Goal: Browse casually

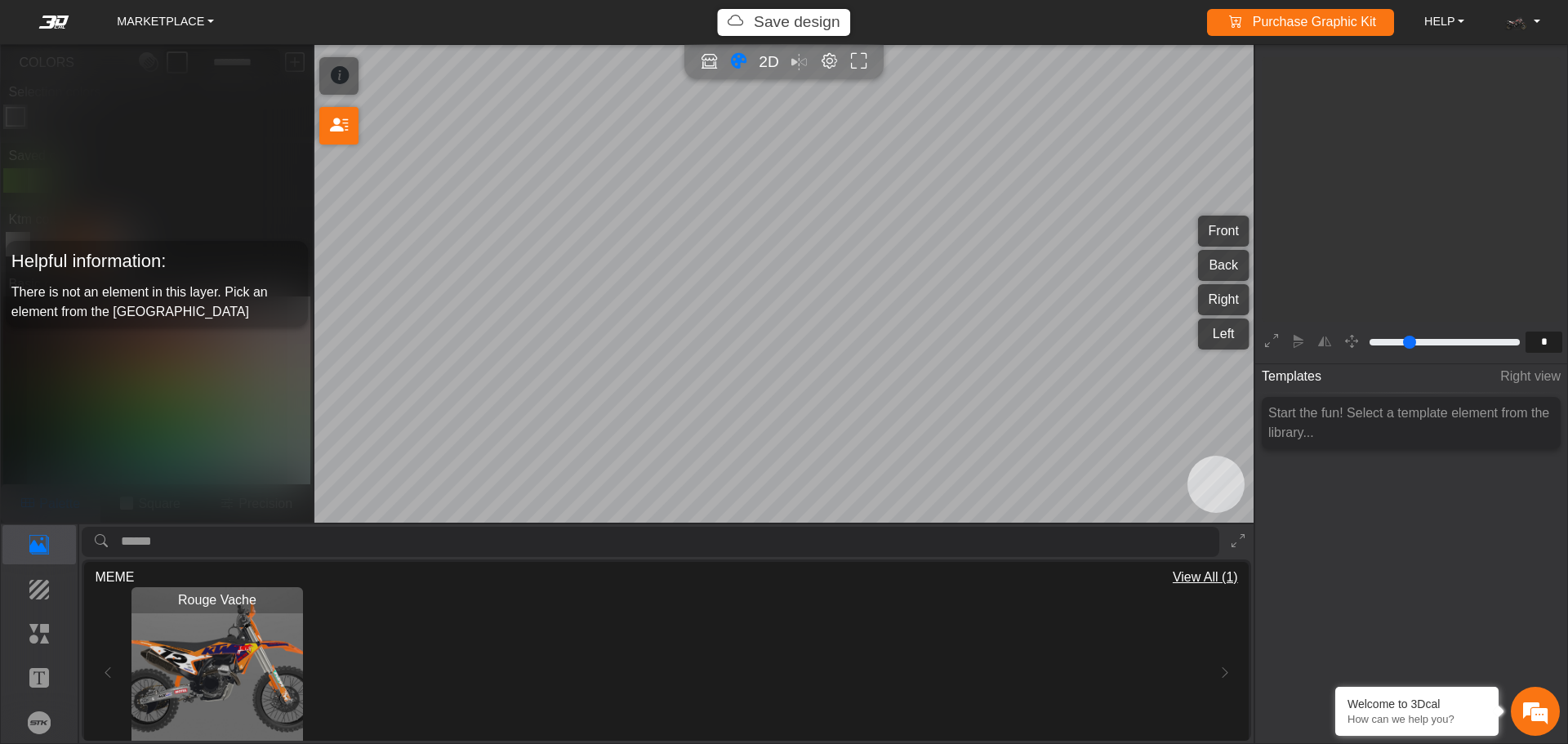
scroll to position [270, 253]
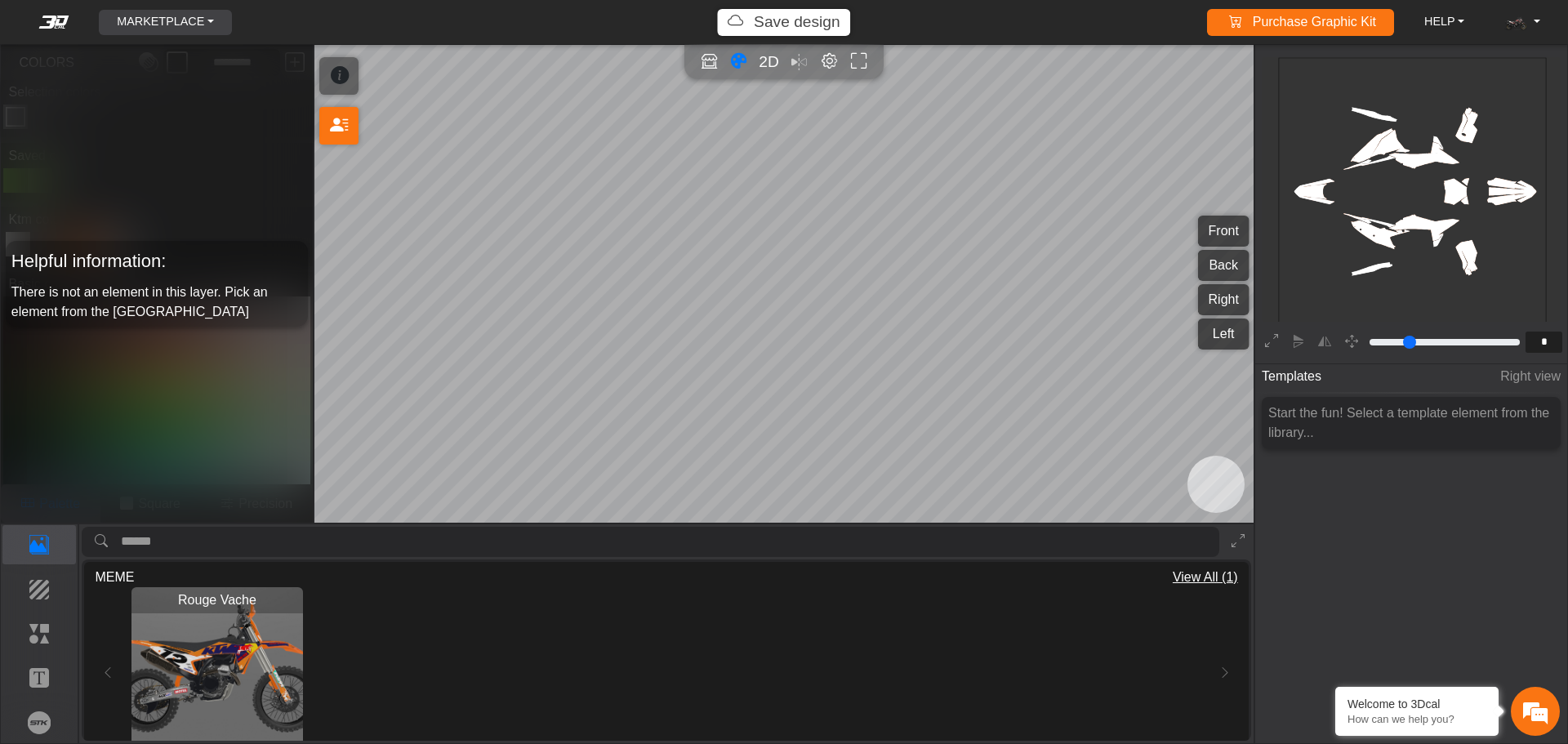
click at [157, 21] on link "MARKETPLACE" at bounding box center [165, 22] width 110 height 25
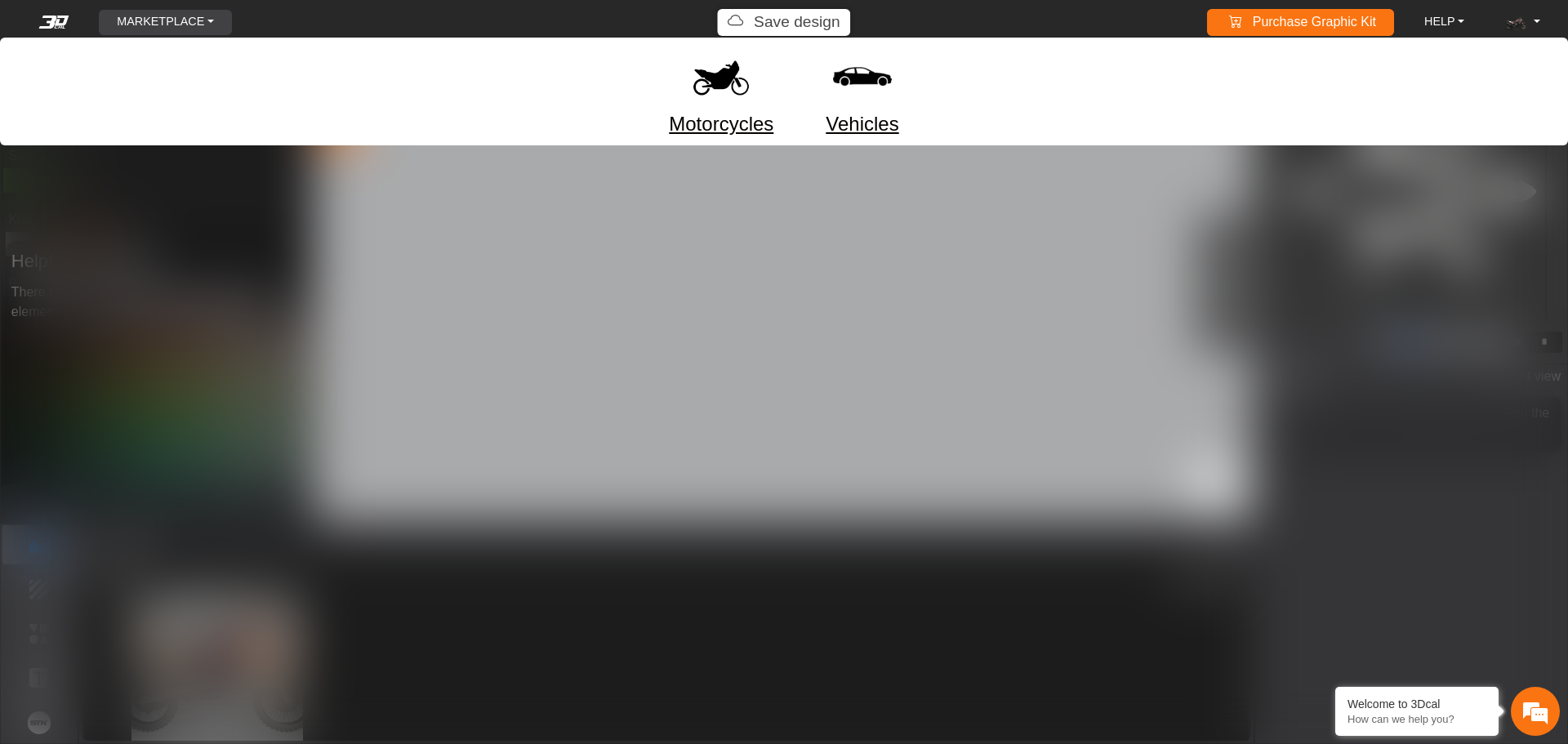
click at [876, 123] on link "Vehicles" at bounding box center [862, 124] width 73 height 30
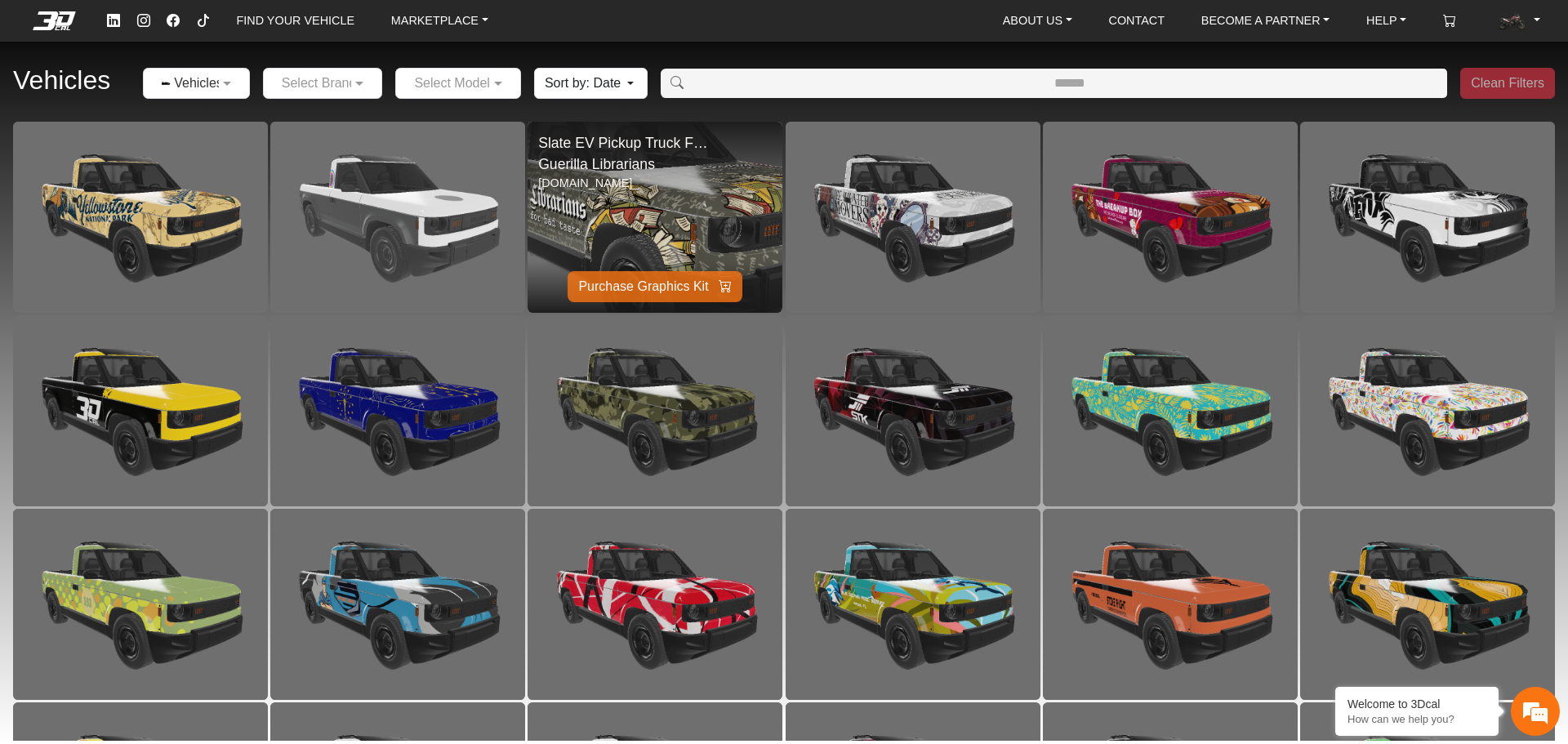
click at [723, 212] on img at bounding box center [655, 217] width 509 height 382
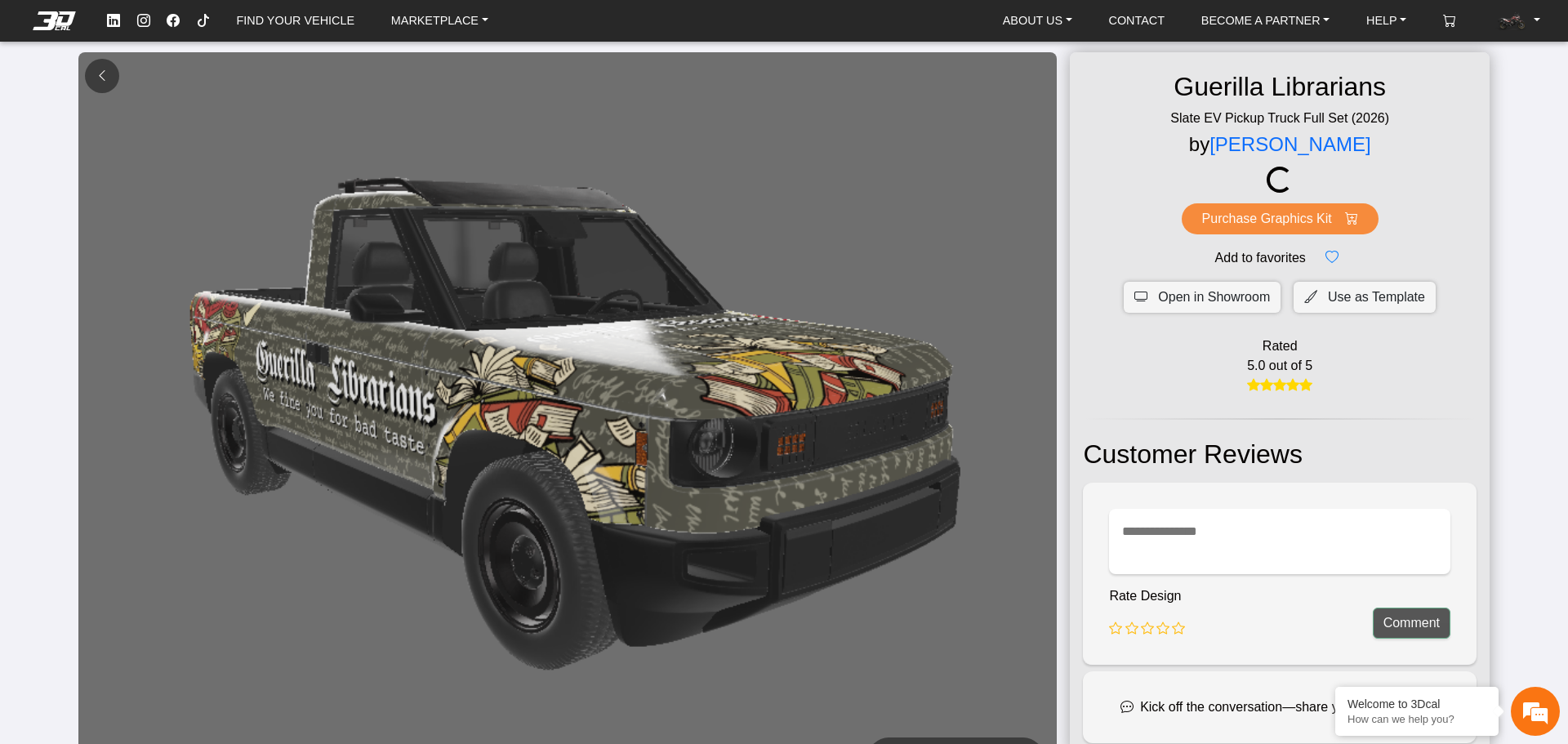
click at [104, 71] on em at bounding box center [101, 76] width 13 height 14
